Goal: Register for event/course

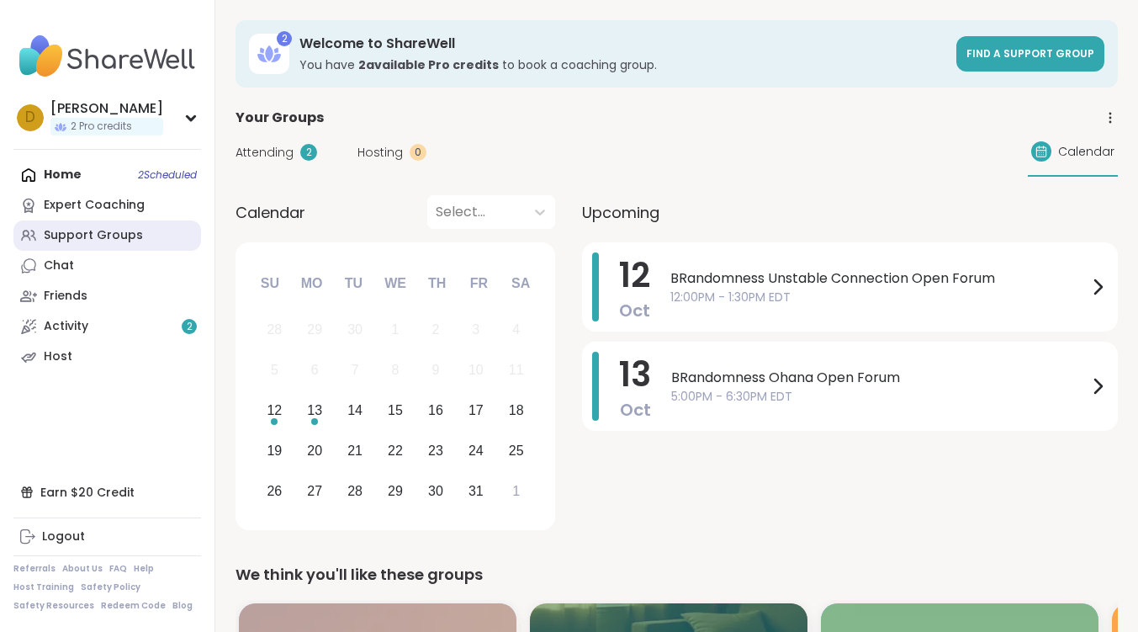
click at [125, 235] on div "Support Groups" at bounding box center [93, 235] width 99 height 17
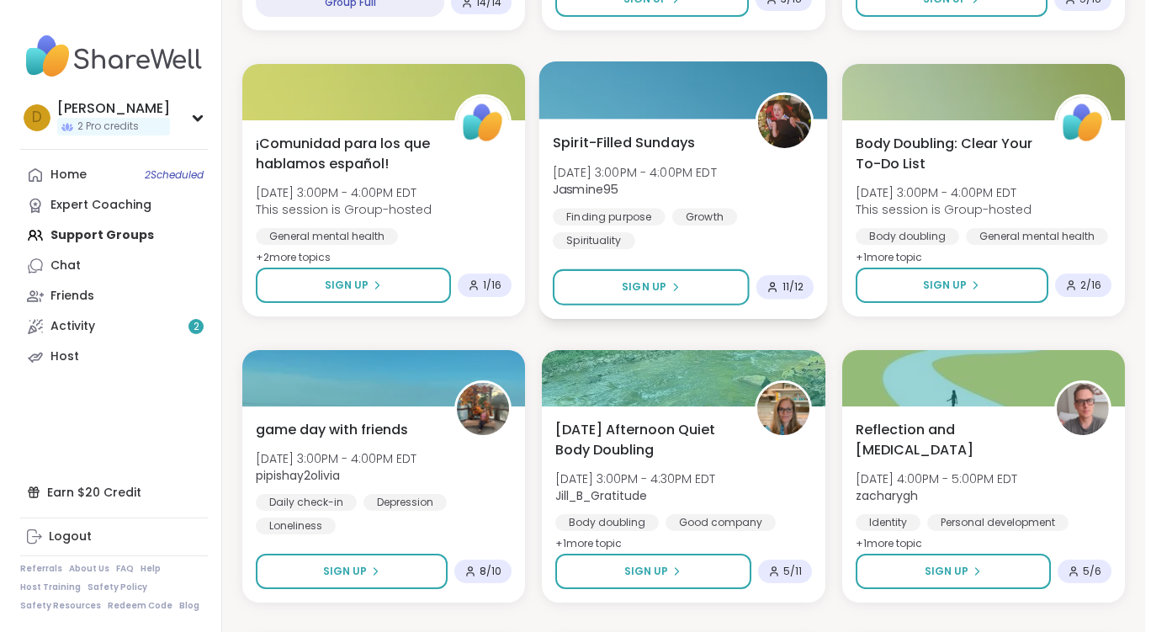
scroll to position [1682, 0]
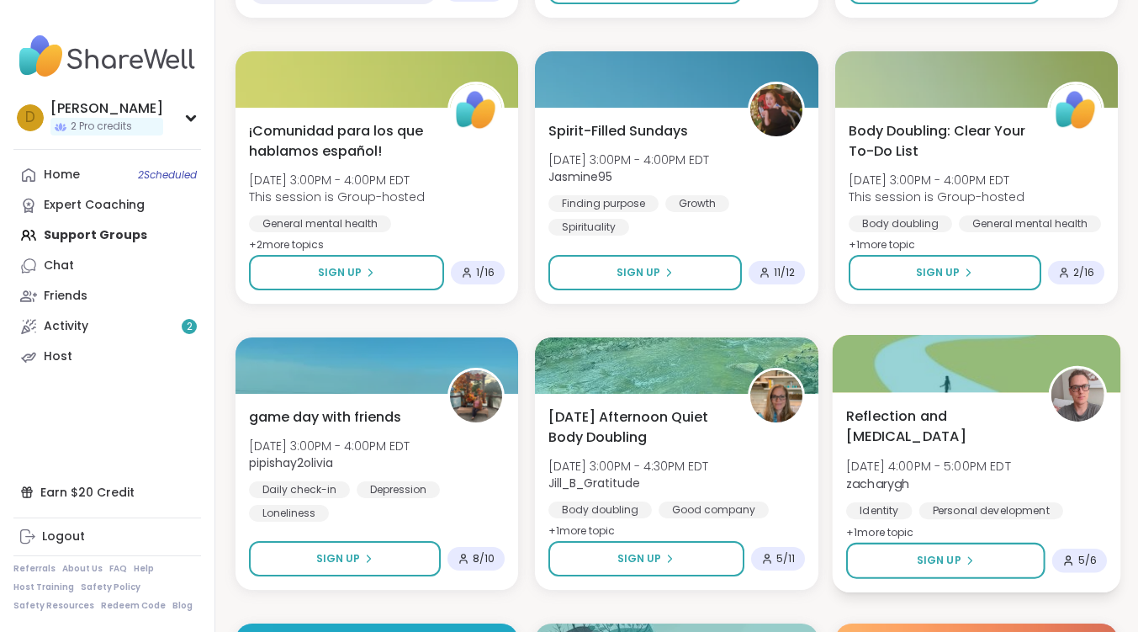
click at [897, 427] on span "Reflection and [MEDICAL_DATA]" at bounding box center [938, 425] width 184 height 41
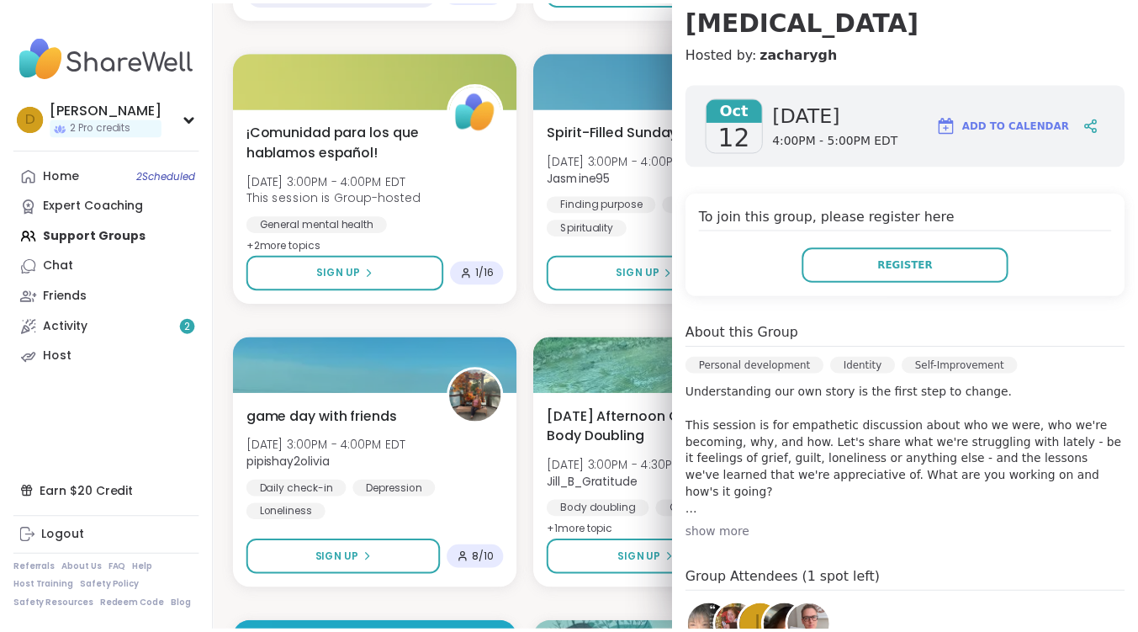
scroll to position [252, 0]
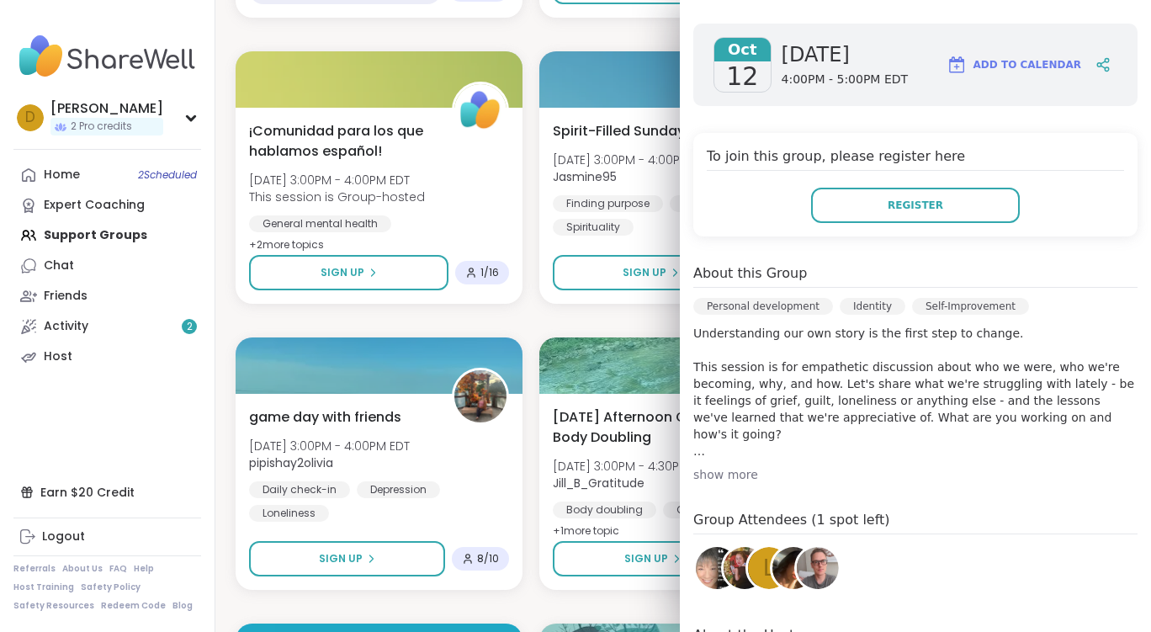
click at [553, 315] on div "Musical Healing [DATE] 11:00AM - 12:30PM EDT Ash3 Healing Healthy habits Self-c…" at bounding box center [682, 321] width 895 height 3398
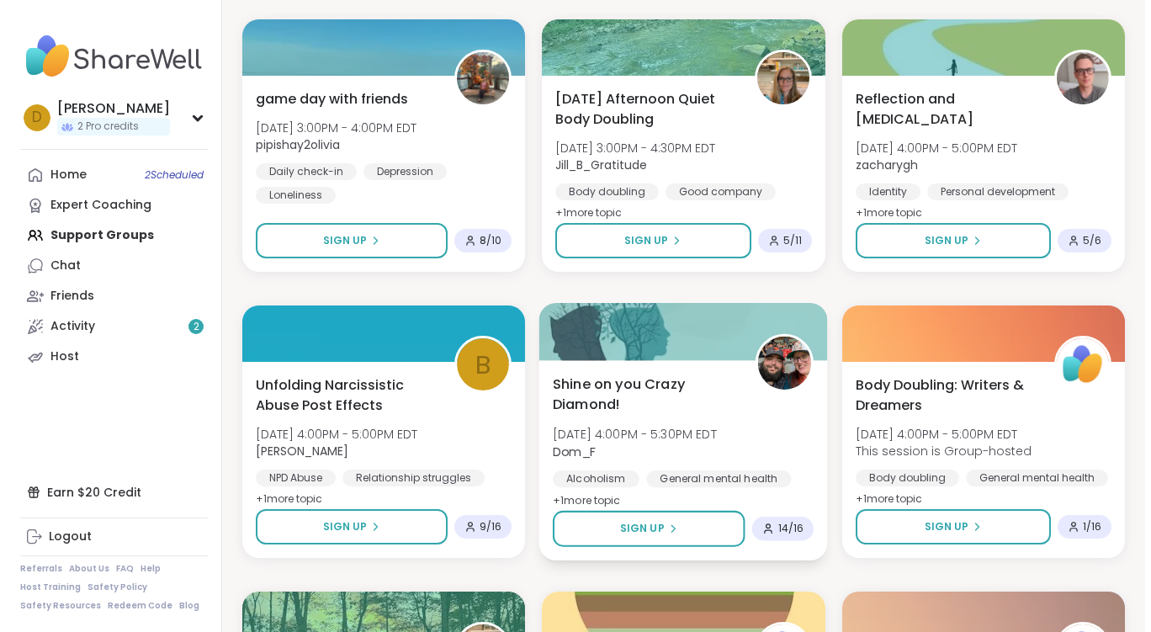
scroll to position [2018, 0]
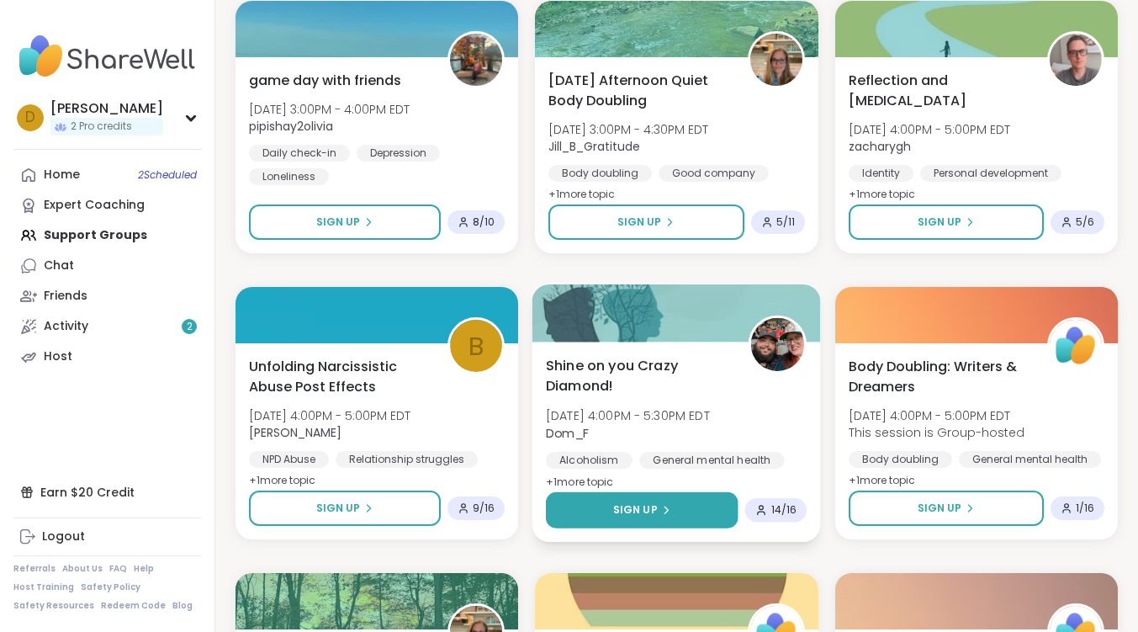
click at [633, 505] on span "Sign Up" at bounding box center [635, 509] width 45 height 15
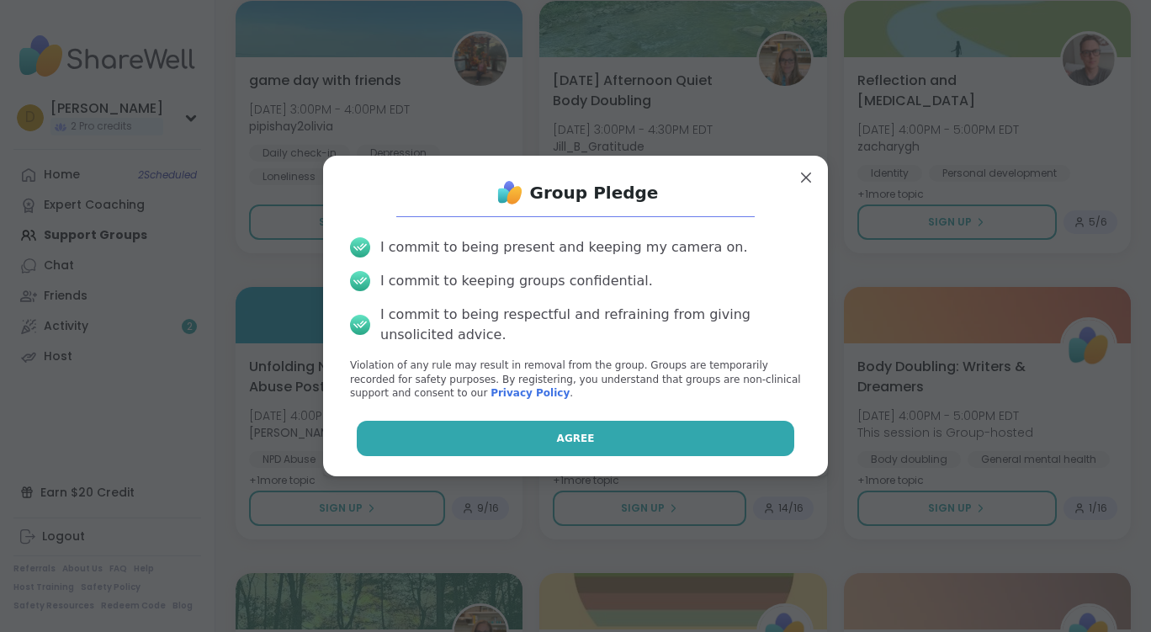
click at [631, 447] on button "Agree" at bounding box center [576, 438] width 438 height 35
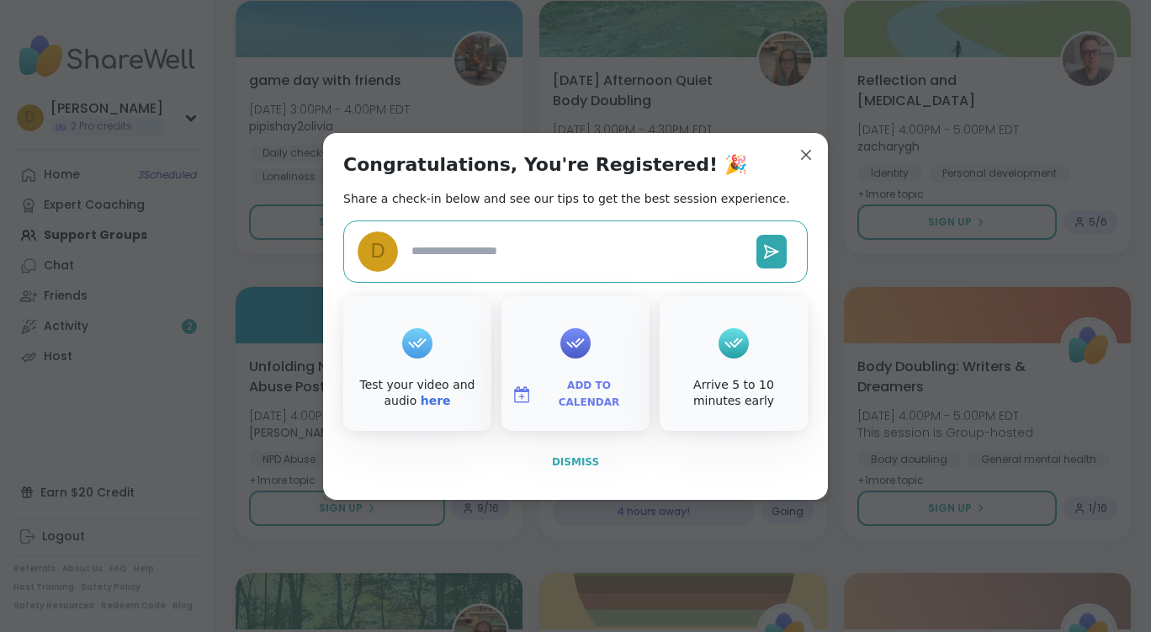
click at [564, 464] on span "Dismiss" at bounding box center [575, 462] width 47 height 12
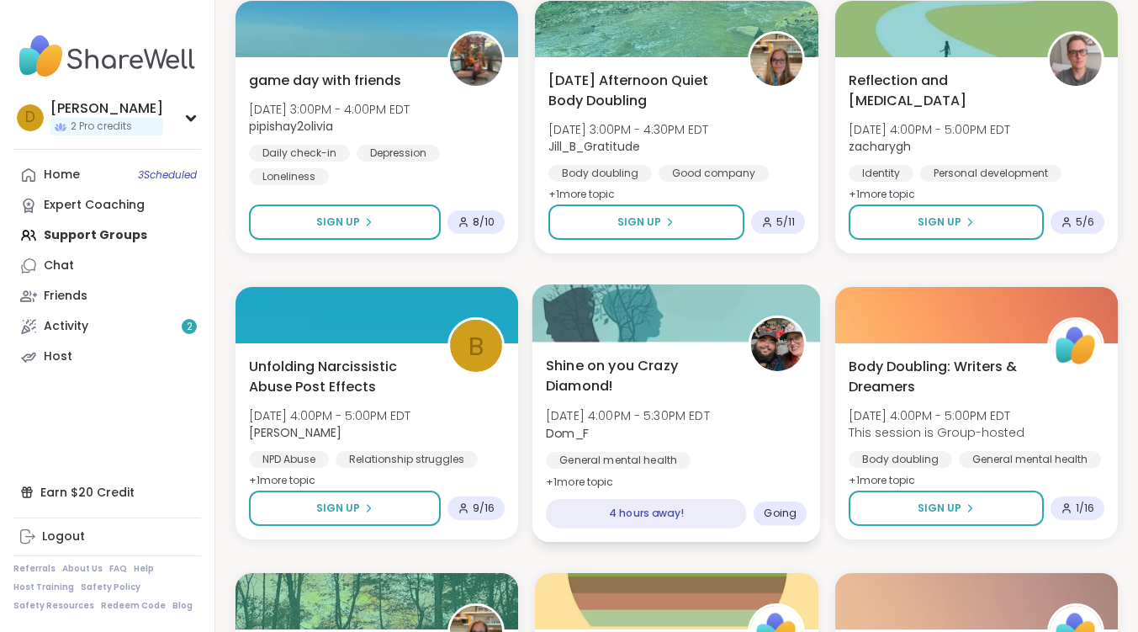
click at [606, 362] on span "Shine on you Crazy Diamond!" at bounding box center [638, 375] width 184 height 41
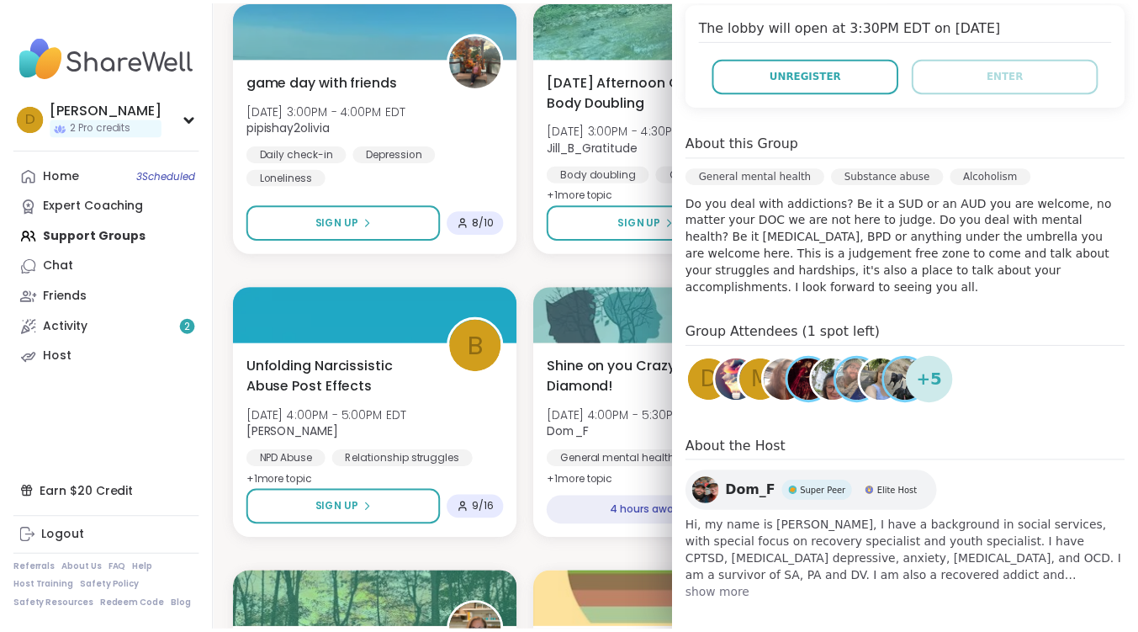
scroll to position [364, 0]
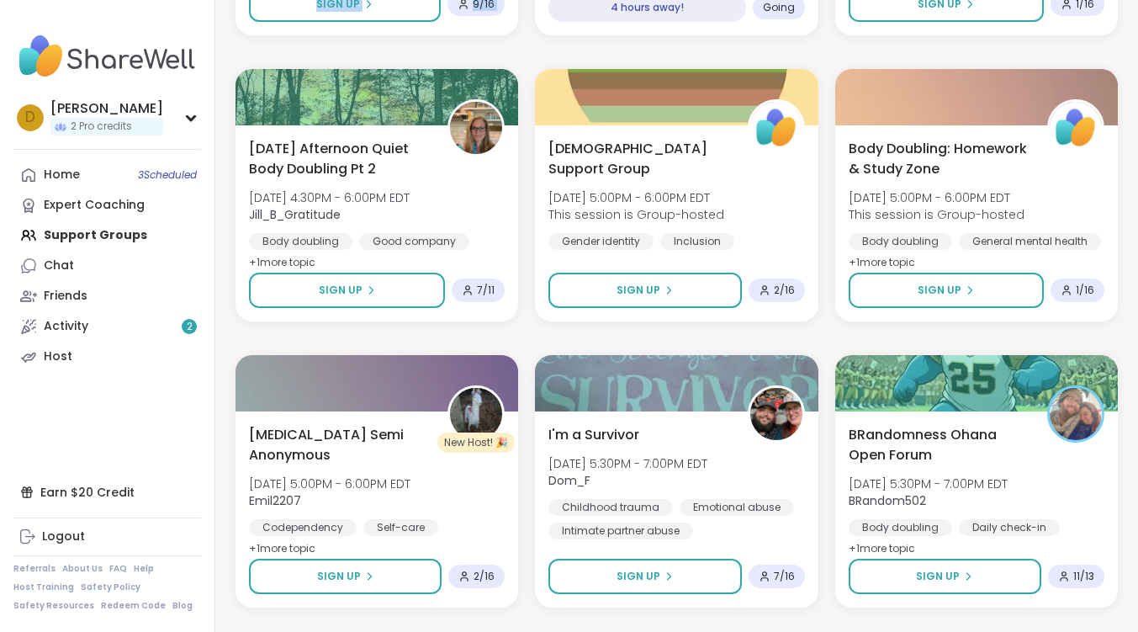
scroll to position [2523, 0]
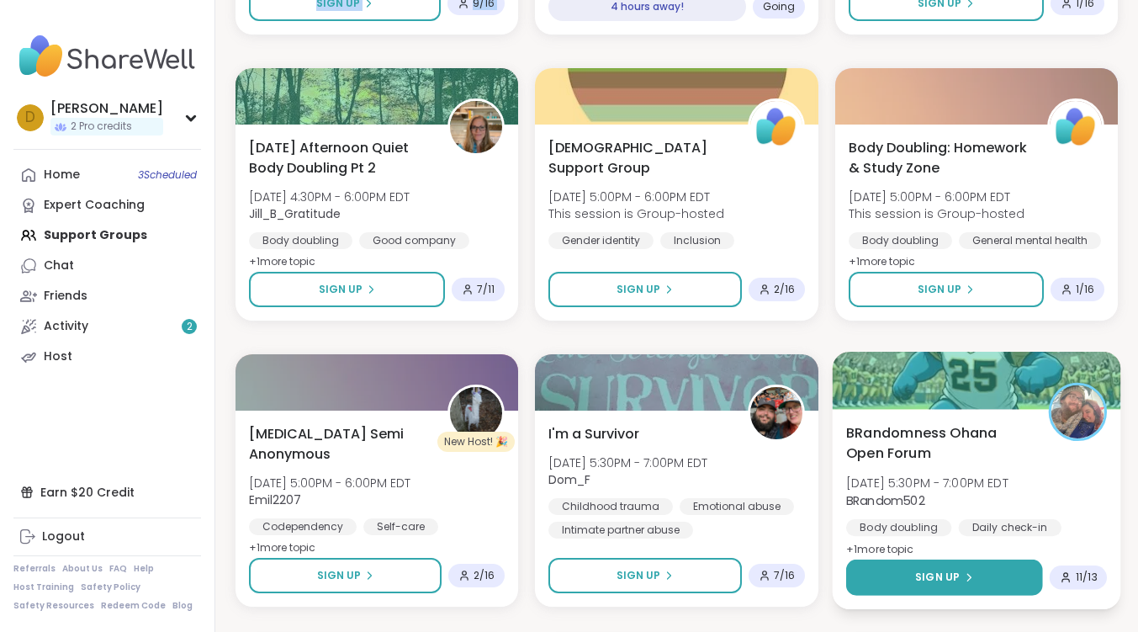
click at [953, 581] on span "Sign Up" at bounding box center [937, 576] width 45 height 15
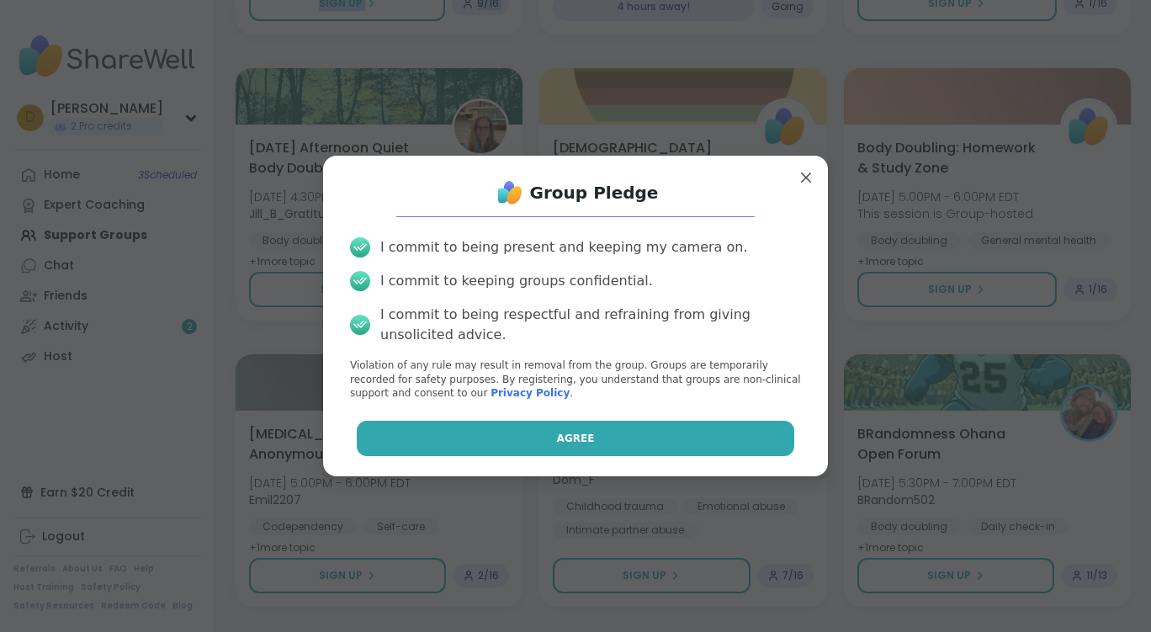
click at [622, 432] on button "Agree" at bounding box center [576, 438] width 438 height 35
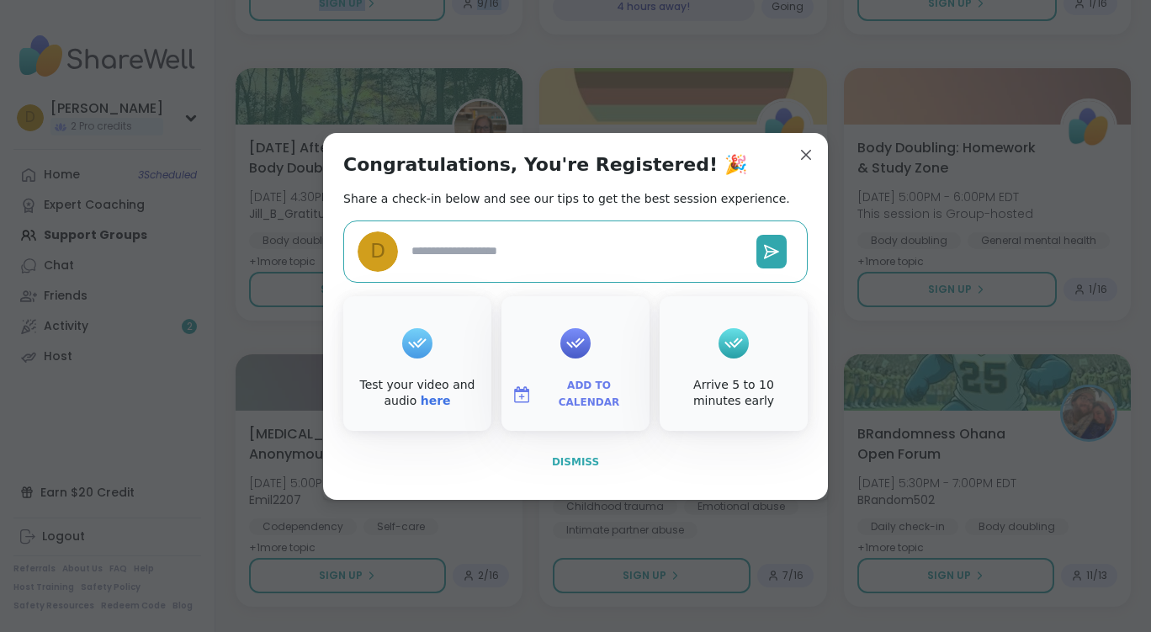
click at [579, 458] on span "Dismiss" at bounding box center [575, 462] width 47 height 12
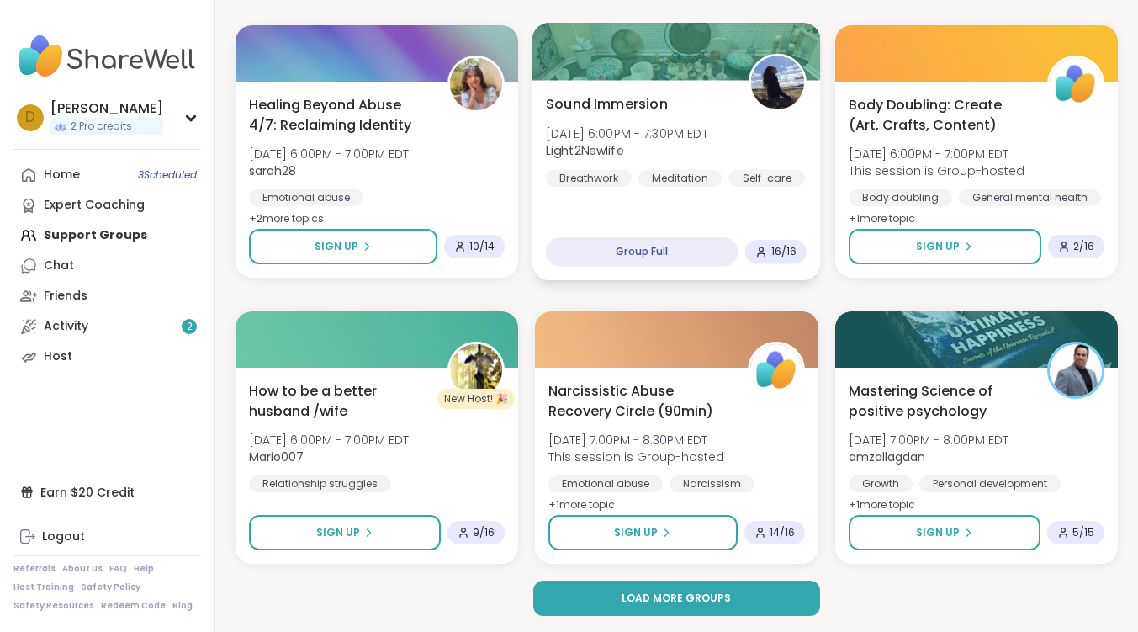
scroll to position [3139, 0]
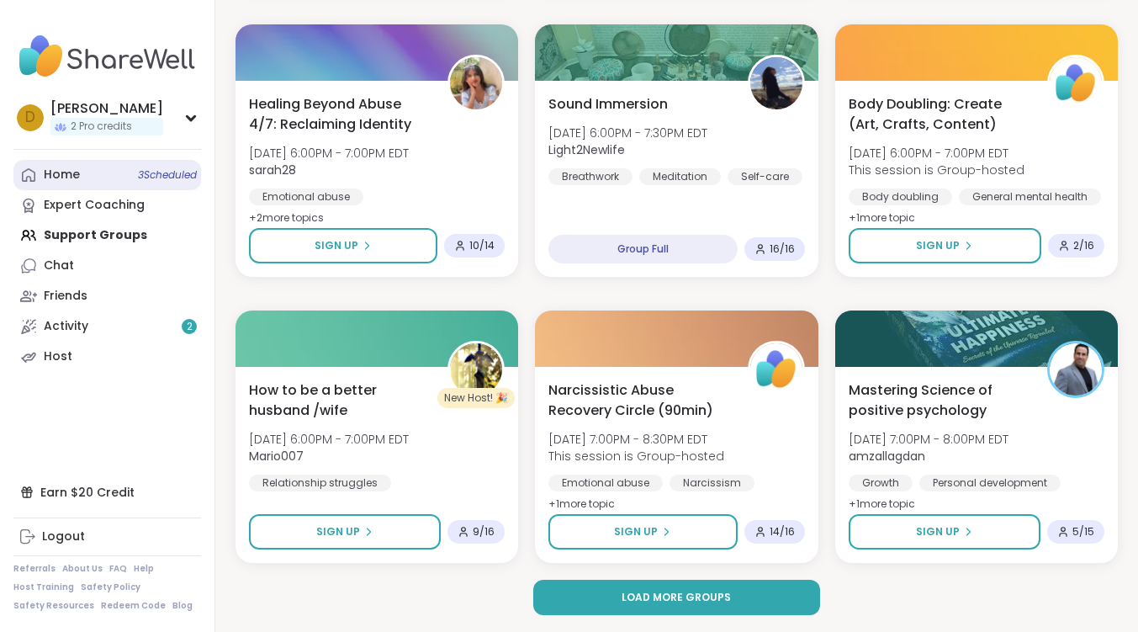
click at [91, 172] on link "Home 3 Scheduled" at bounding box center [107, 175] width 188 height 30
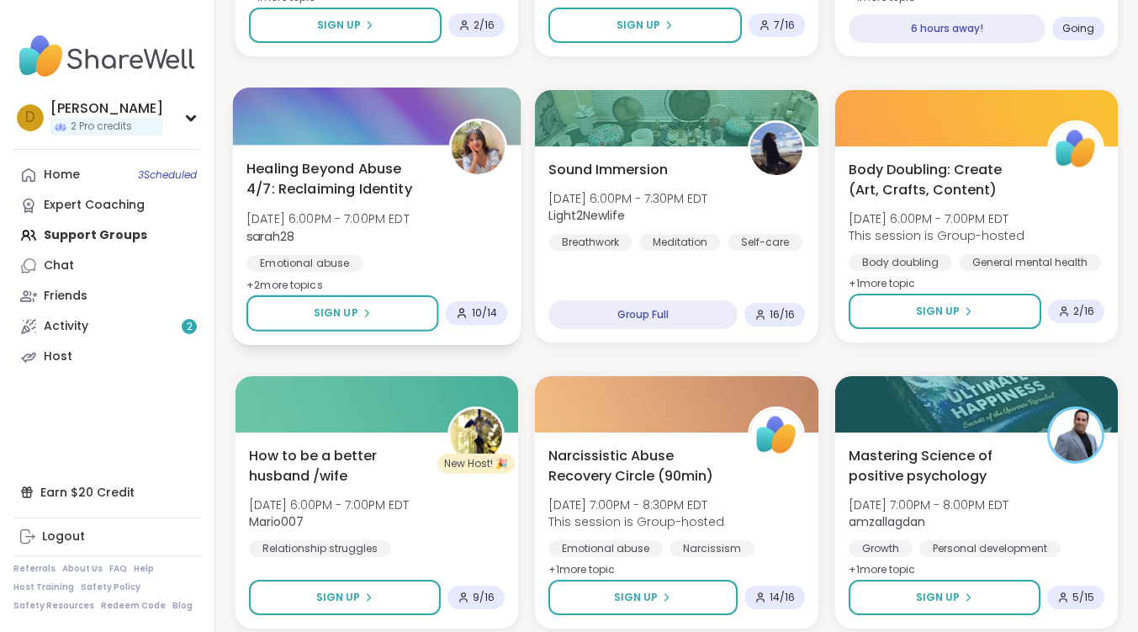
scroll to position [3139, 0]
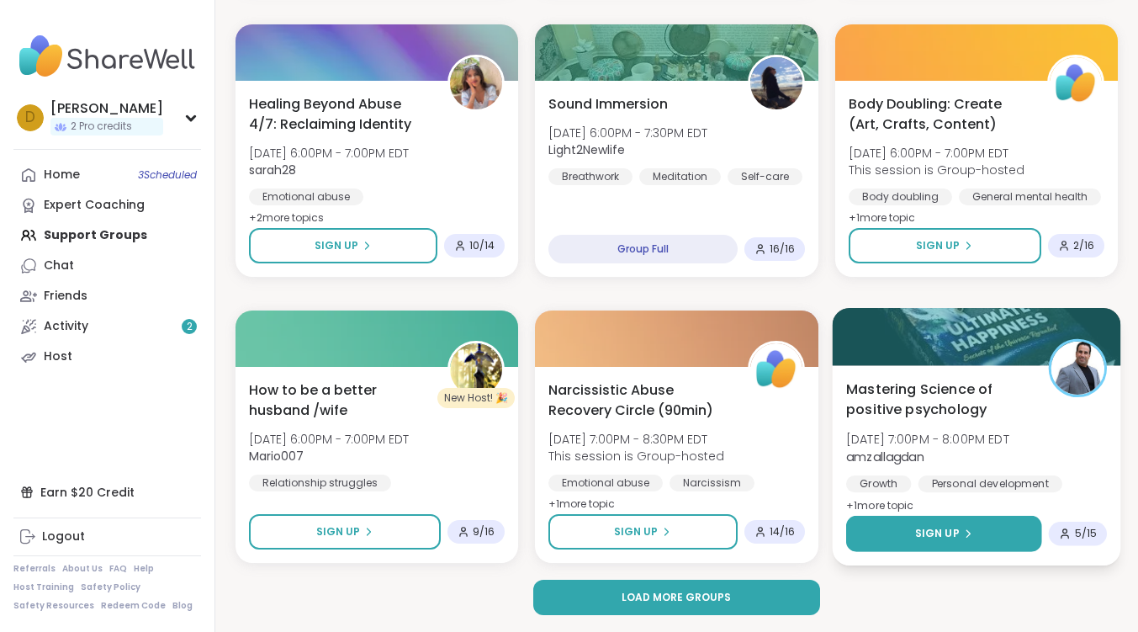
click at [918, 540] on span "Sign Up" at bounding box center [936, 533] width 45 height 15
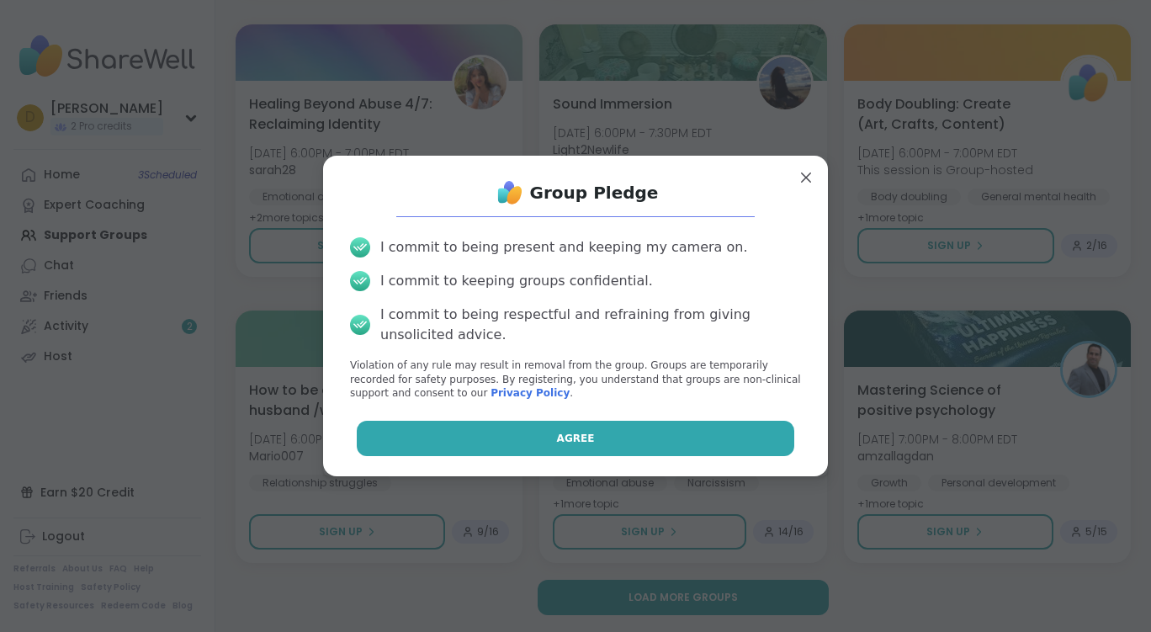
click at [668, 434] on button "Agree" at bounding box center [576, 438] width 438 height 35
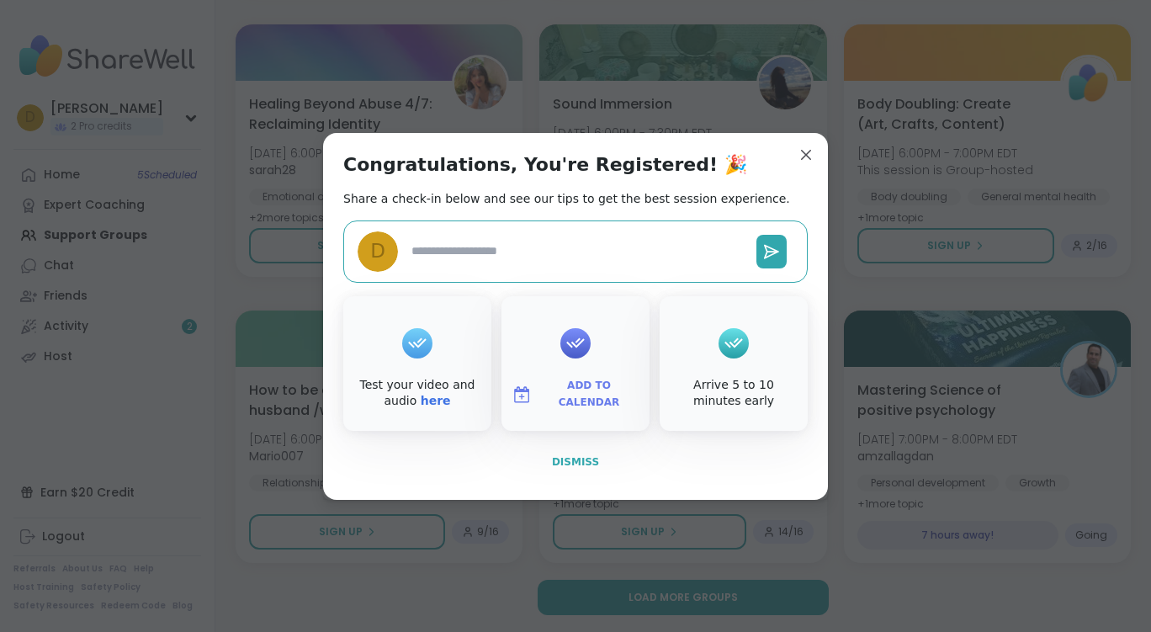
click at [574, 460] on span "Dismiss" at bounding box center [575, 462] width 47 height 12
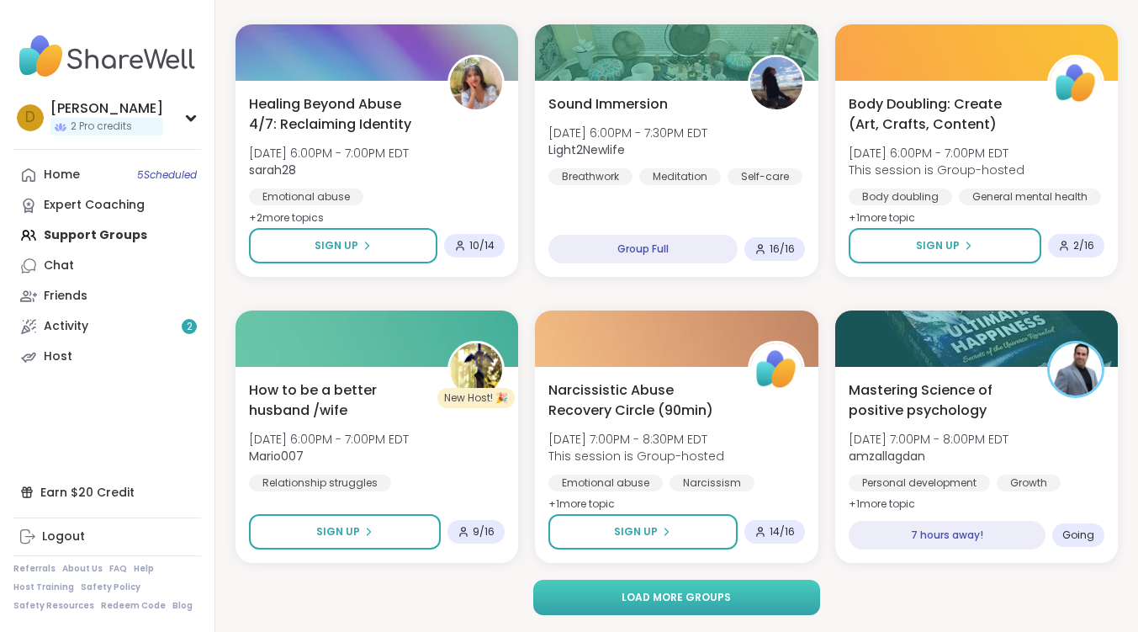
click at [685, 595] on span "Load more groups" at bounding box center [676, 597] width 109 height 15
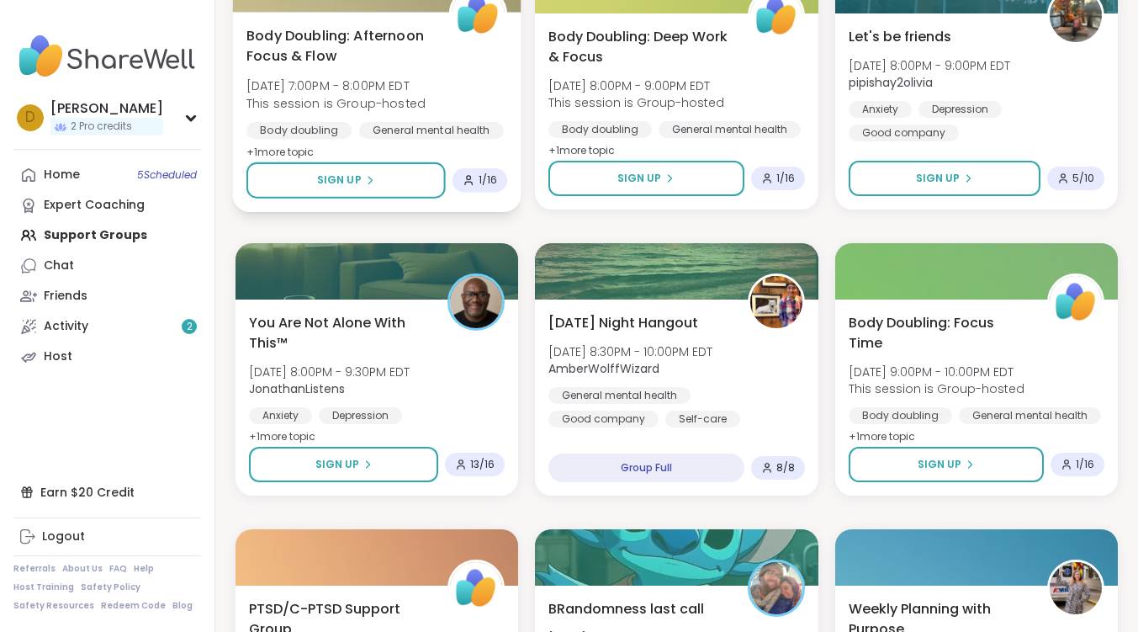
scroll to position [4148, 0]
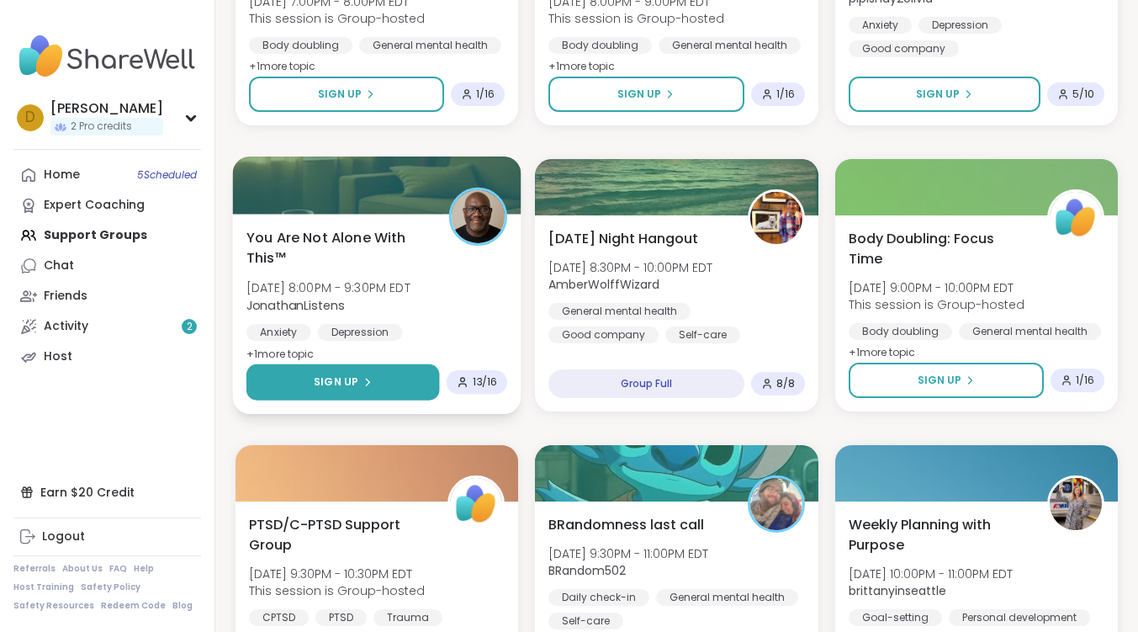
click at [380, 387] on button "Sign Up" at bounding box center [342, 382] width 193 height 36
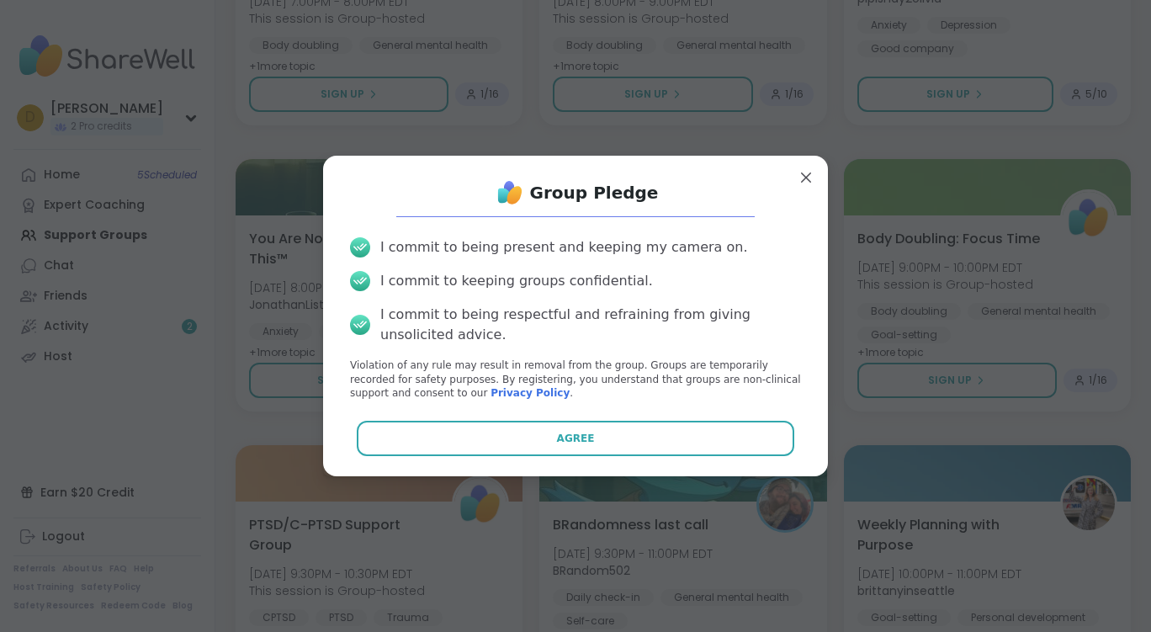
click at [603, 426] on button "Agree" at bounding box center [576, 438] width 438 height 35
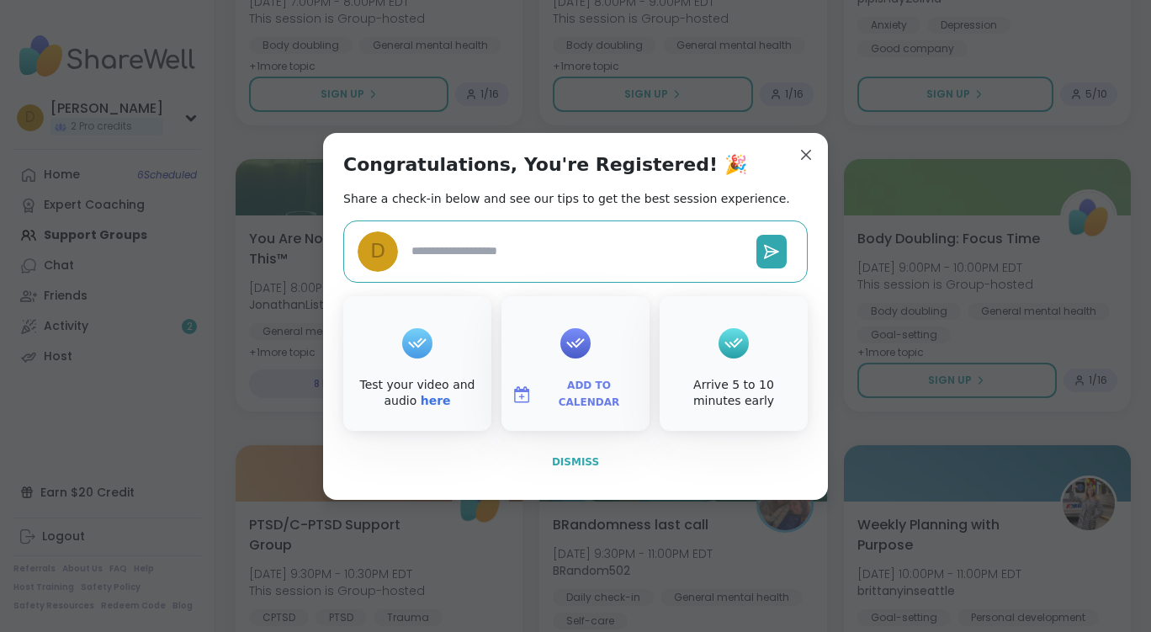
click at [561, 462] on span "Dismiss" at bounding box center [575, 462] width 47 height 12
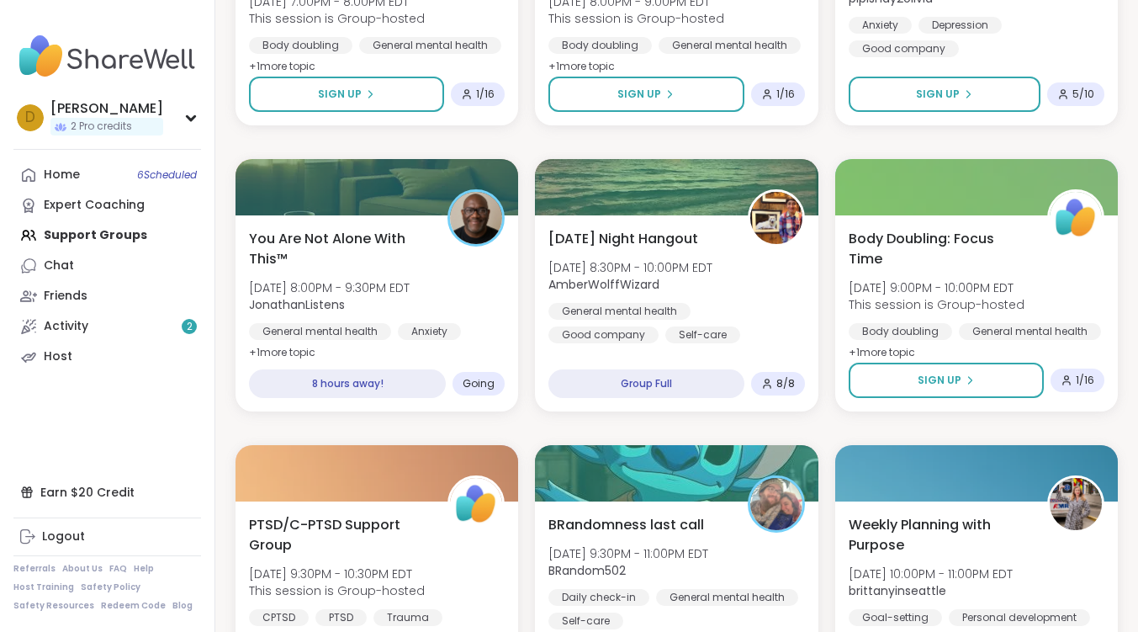
scroll to position [4316, 0]
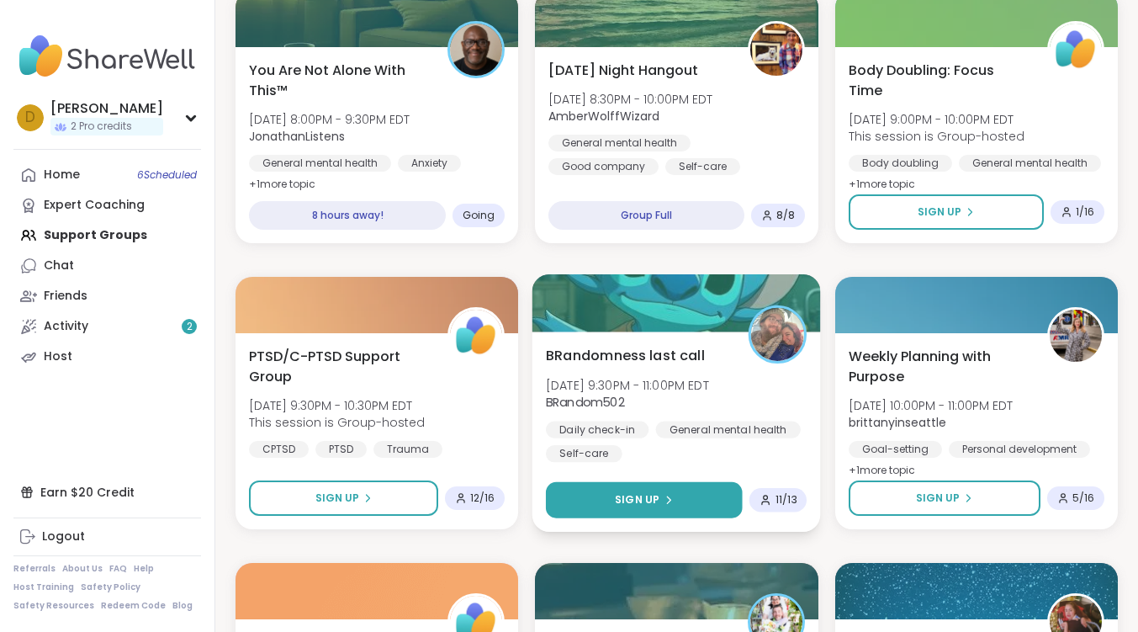
click at [680, 491] on button "Sign Up" at bounding box center [644, 500] width 197 height 36
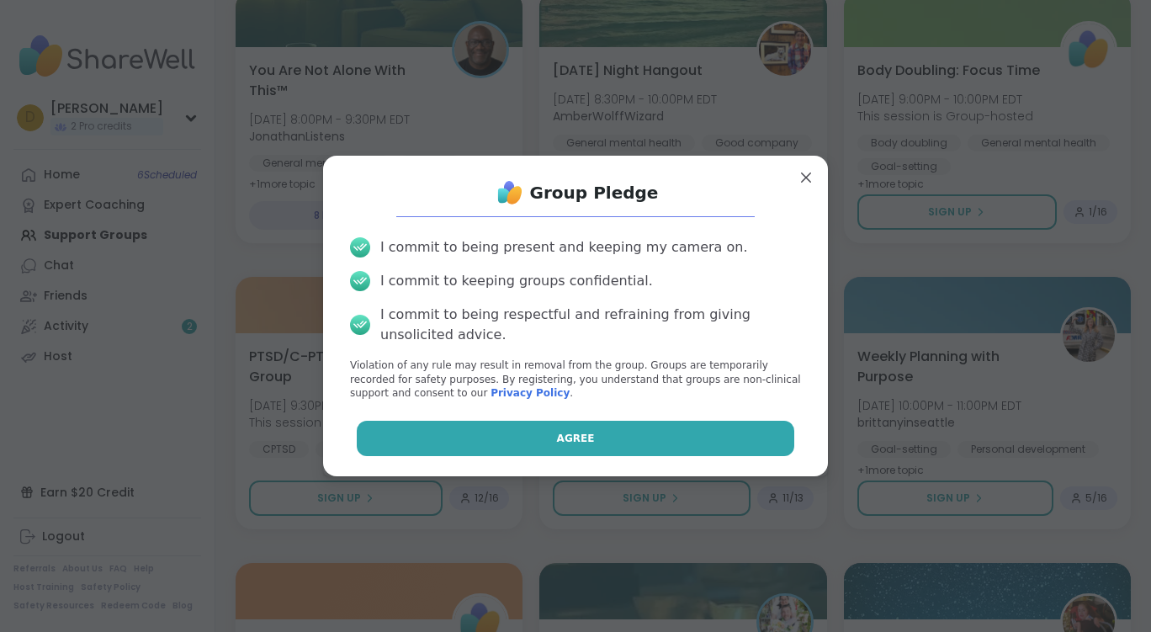
click at [618, 433] on button "Agree" at bounding box center [576, 438] width 438 height 35
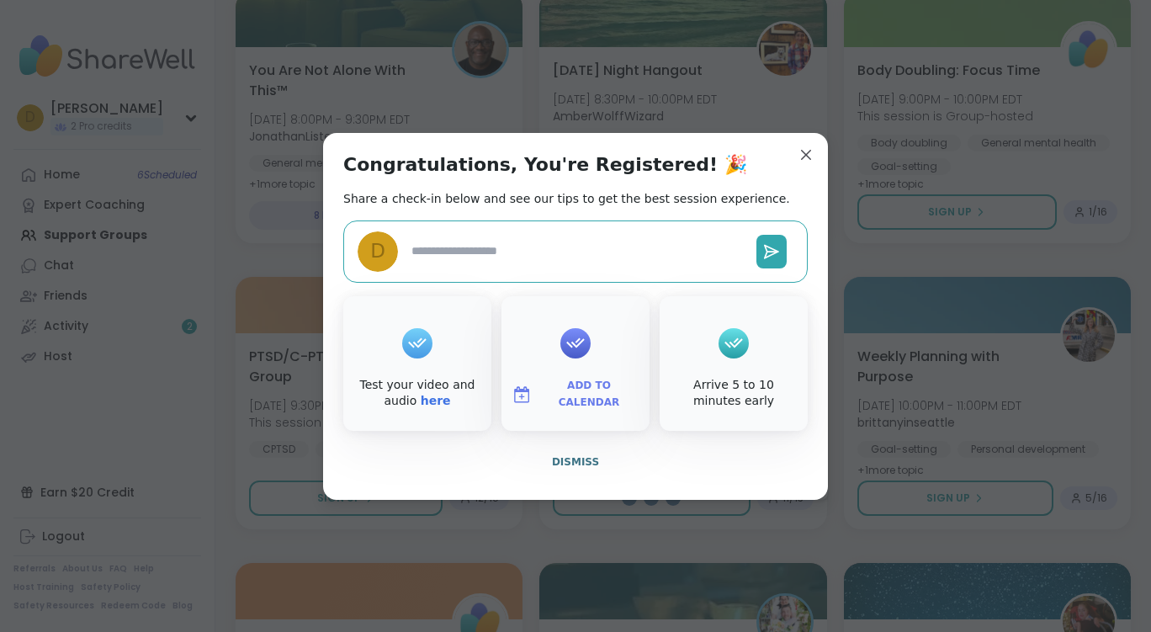
type textarea "*"
click at [571, 473] on button "Dismiss" at bounding box center [575, 461] width 464 height 35
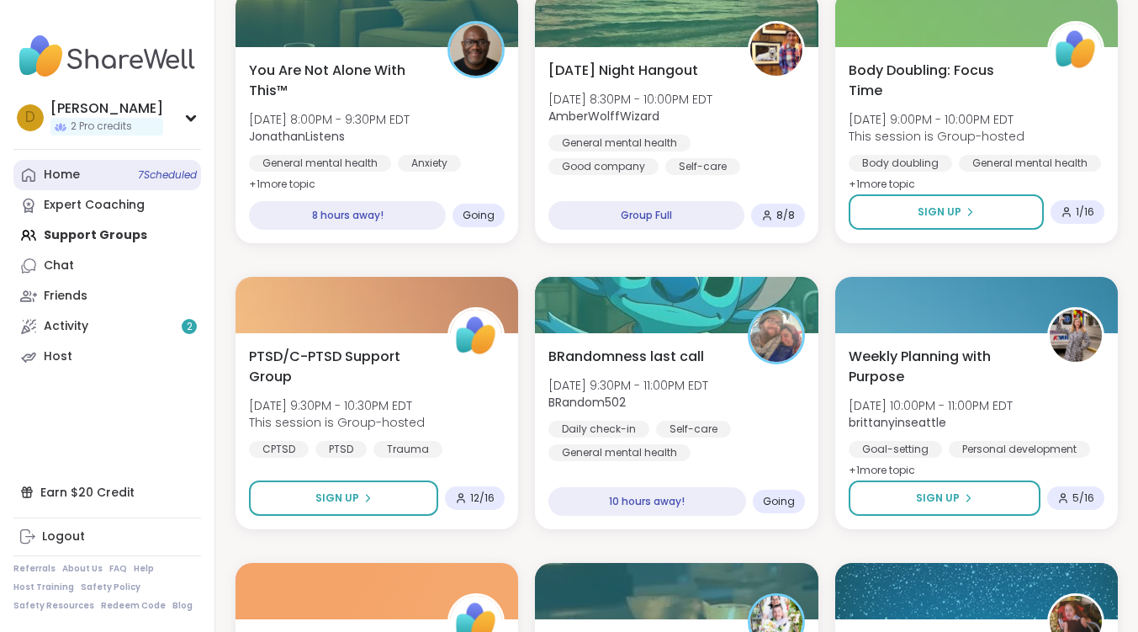
click at [92, 177] on link "Home 7 Scheduled" at bounding box center [107, 175] width 188 height 30
